Goal: Task Accomplishment & Management: Manage account settings

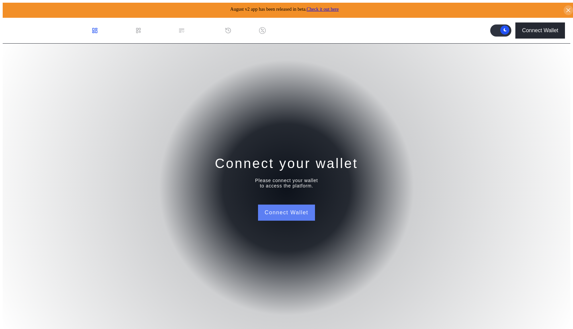
click at [276, 208] on button "Connect Wallet" at bounding box center [286, 213] width 57 height 16
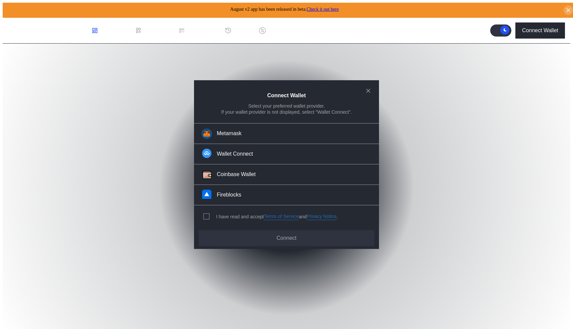
click at [209, 211] on div "I have read and accept Terms of Service and Privacy Notice ." at bounding box center [269, 217] width 151 height 22
click at [207, 214] on span "modal" at bounding box center [206, 216] width 5 height 5
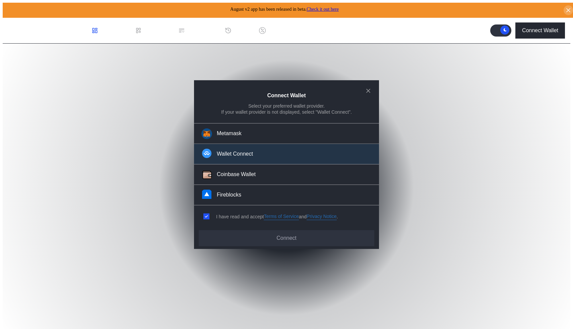
click at [246, 160] on button "Wallet Connect" at bounding box center [286, 154] width 185 height 20
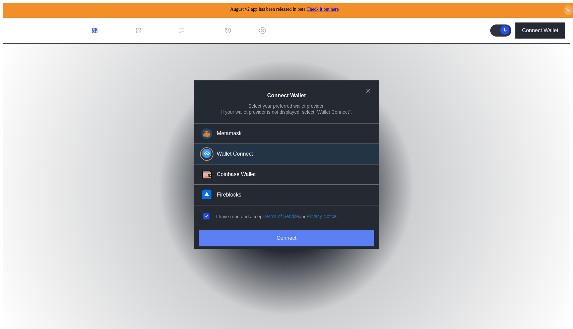
click at [324, 238] on button "Connect" at bounding box center [287, 238] width 176 height 16
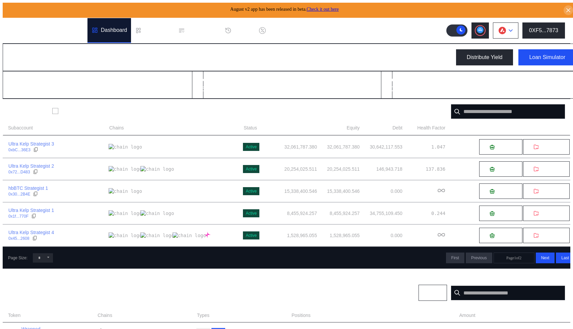
click at [512, 30] on button at bounding box center [505, 30] width 25 height 16
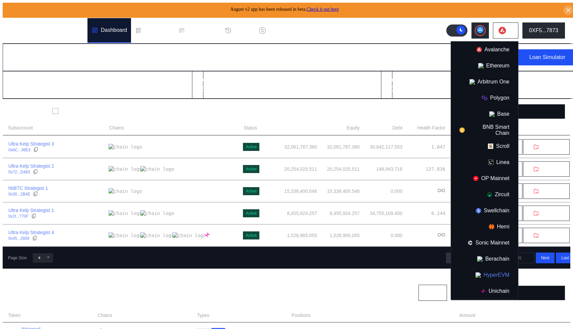
click at [499, 267] on button "HyperEVM" at bounding box center [484, 275] width 67 height 16
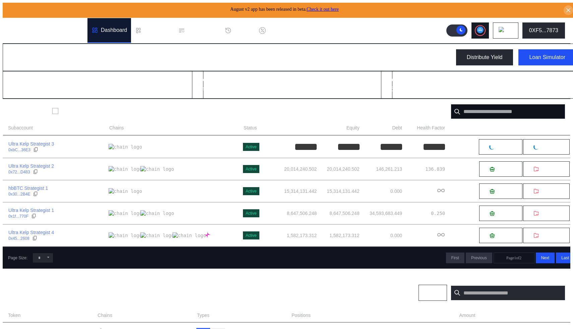
click at [483, 29] on icon at bounding box center [480, 30] width 4 height 3
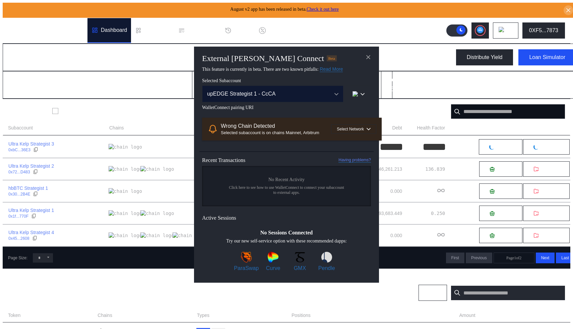
click at [304, 91] on div "upEDGE Strategist 1 - CcCA" at bounding box center [265, 94] width 117 height 6
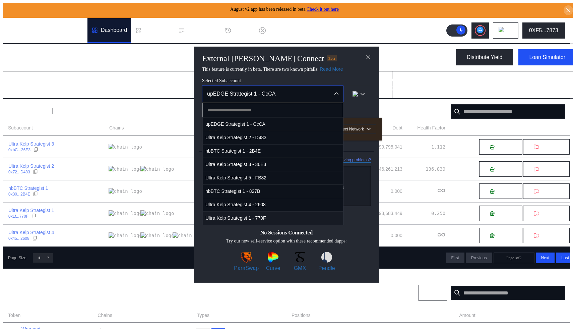
click at [263, 213] on span "Ultra Kelp Strategist 1 - 770F" at bounding box center [273, 218] width 140 height 14
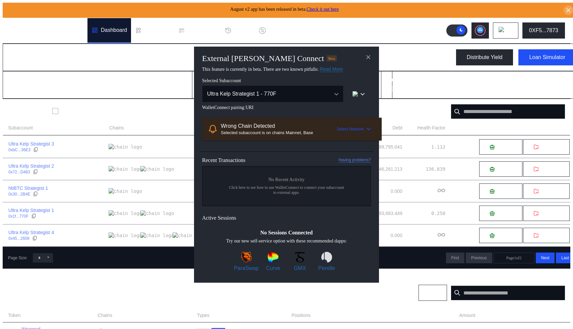
click at [367, 130] on icon "modal" at bounding box center [368, 129] width 3 height 2
click at [319, 106] on span "WalletConnect pairing URI" at bounding box center [286, 107] width 169 height 5
click at [370, 55] on icon "close modal" at bounding box center [368, 56] width 3 height 3
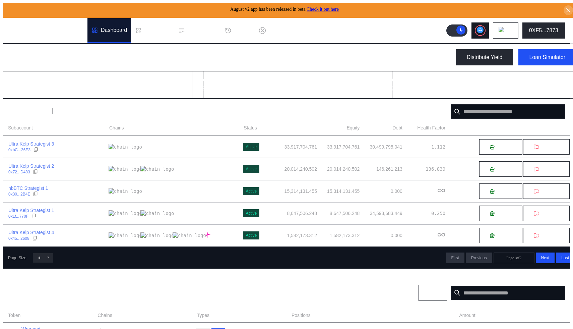
click at [484, 26] on circle at bounding box center [480, 29] width 7 height 7
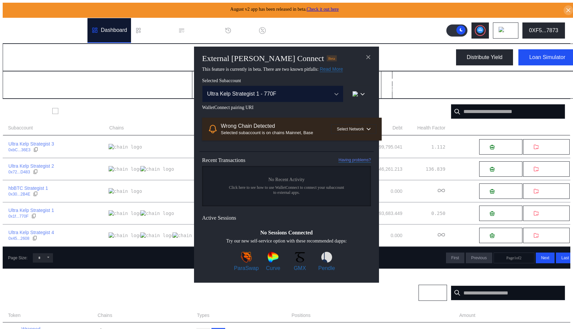
click at [293, 86] on button "Ultra Kelp Strategist 1 - 770F" at bounding box center [273, 93] width 142 height 17
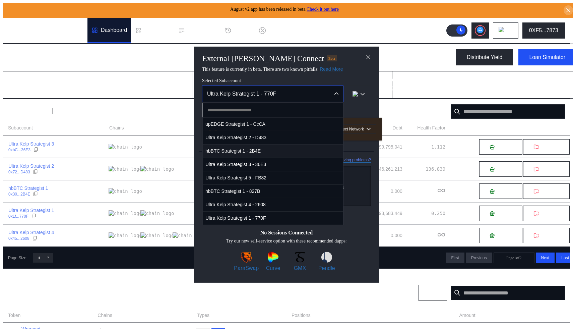
click at [283, 153] on span "hbBTC Strategist 1 - 2B4E" at bounding box center [273, 151] width 140 height 14
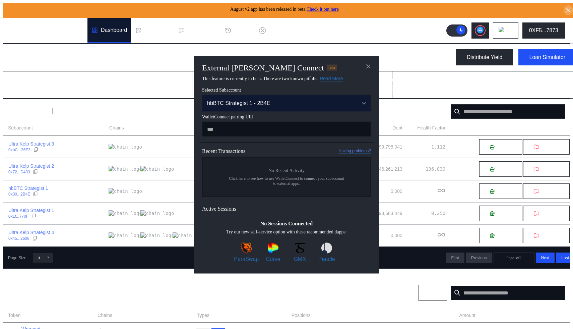
click at [314, 105] on div "hbBTC Strategist 1 - 2B4E" at bounding box center [278, 103] width 142 height 6
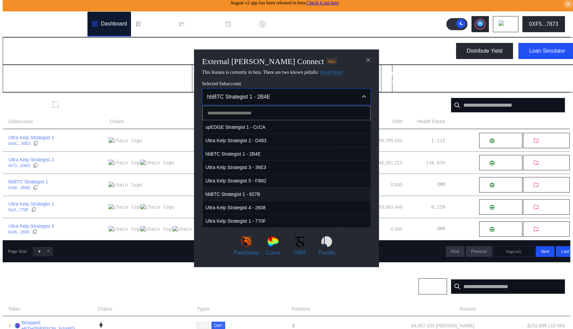
scroll to position [6, 0]
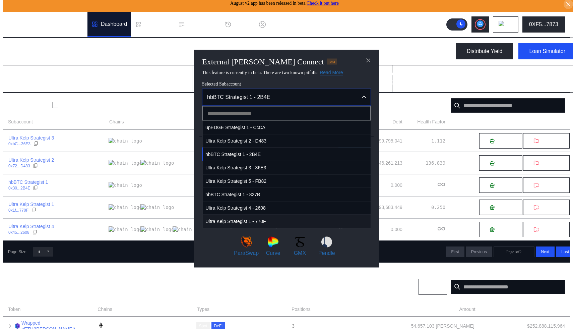
click at [280, 228] on span "Ultra Kelp Strategist 1 - 770F" at bounding box center [287, 221] width 168 height 14
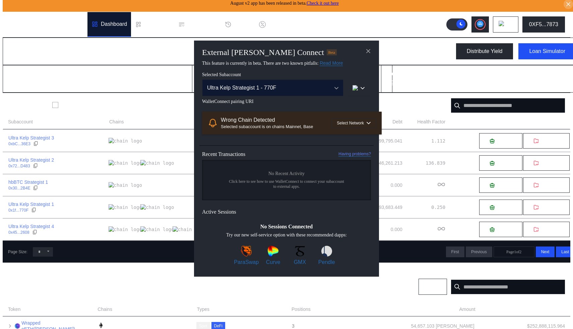
click at [296, 90] on div "Ultra Kelp Strategist 1 - 770F" at bounding box center [265, 87] width 117 height 6
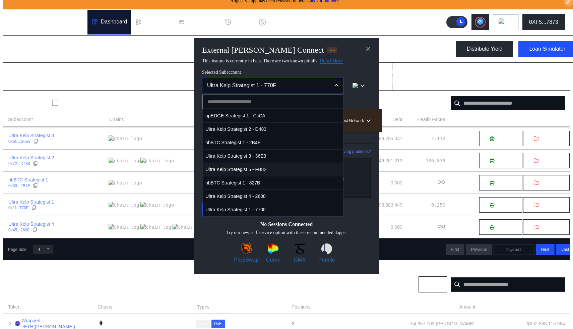
scroll to position [0, 0]
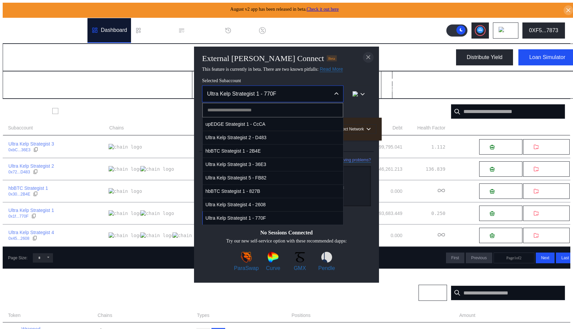
click at [372, 56] on button "close modal" at bounding box center [368, 57] width 11 height 11
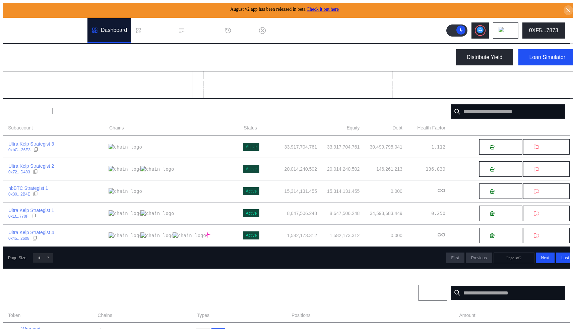
click at [550, 36] on header ".cls-1 { fill: #fff; stroke-width: 0px; } Dashboard Loan Book Permissions Histo…" at bounding box center [287, 31] width 568 height 26
click at [547, 30] on div "0XF5...7873" at bounding box center [543, 30] width 29 height 6
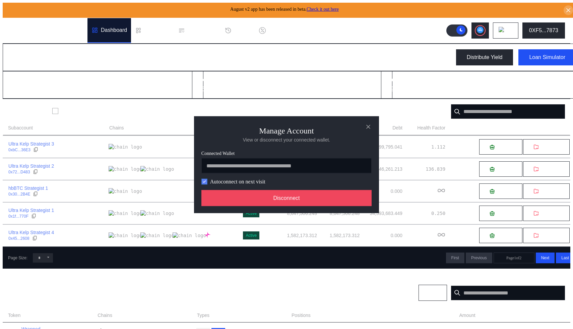
click at [204, 181] on icon "modal" at bounding box center [205, 181] width 4 height 4
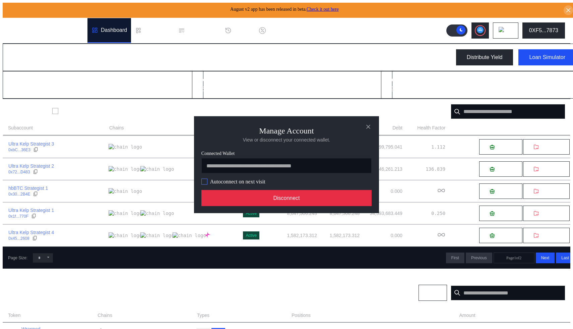
click at [237, 197] on button "Disconnect" at bounding box center [287, 198] width 170 height 16
